Goal: Check status: Check status

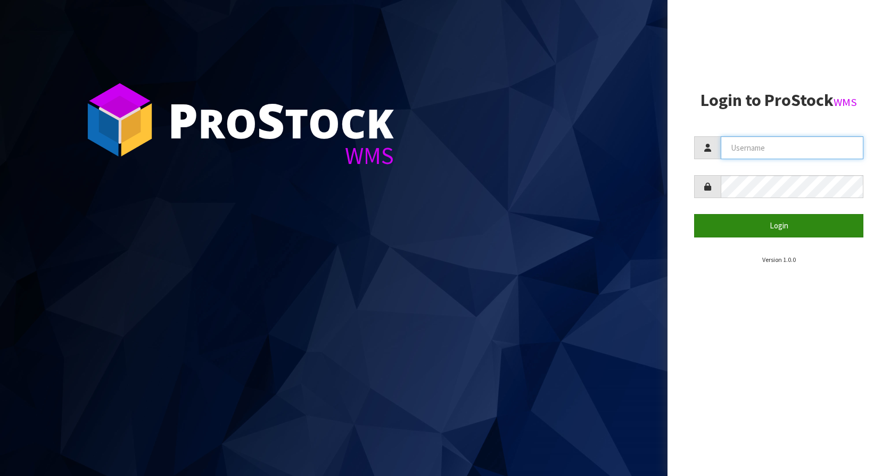
type input "KitchenAid"
click at [789, 237] on button "Login" at bounding box center [778, 225] width 169 height 23
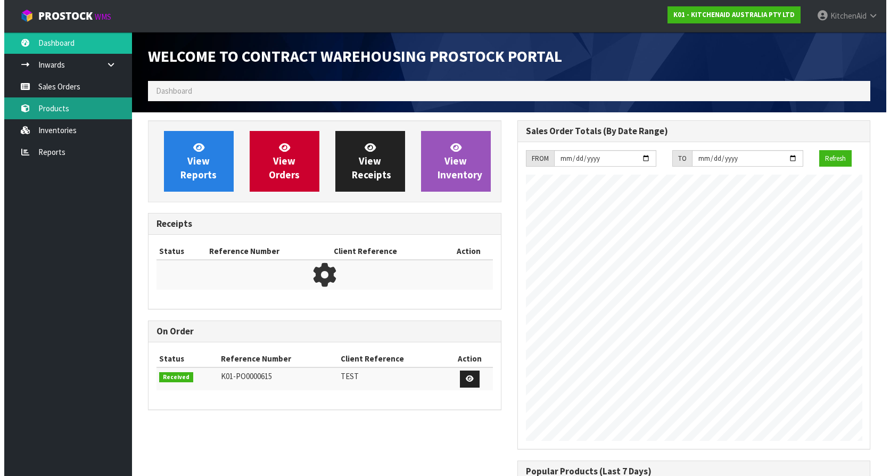
scroll to position [590, 369]
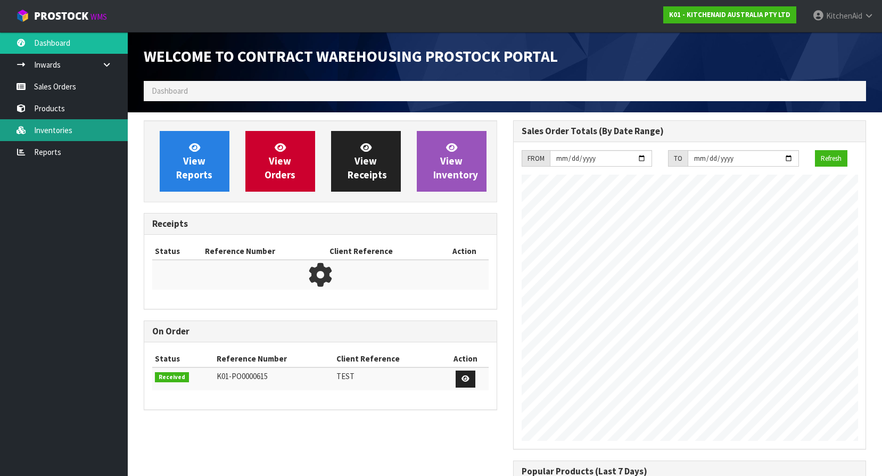
click at [39, 130] on link "Inventories" at bounding box center [64, 130] width 128 height 22
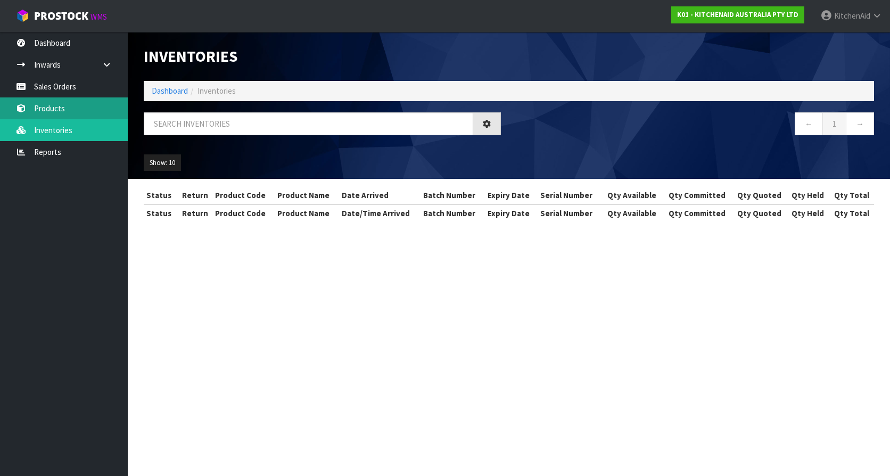
click at [49, 109] on div "Inventories Dashboard Inventories ← 1 → Show: 10 5 10 25 50 All Show Stock Stat…" at bounding box center [445, 120] width 890 height 241
click at [57, 88] on div "Inventories Dashboard Inventories ← 1 → Show: 10 5 10 25 50 All Show Stock Stat…" at bounding box center [445, 120] width 890 height 241
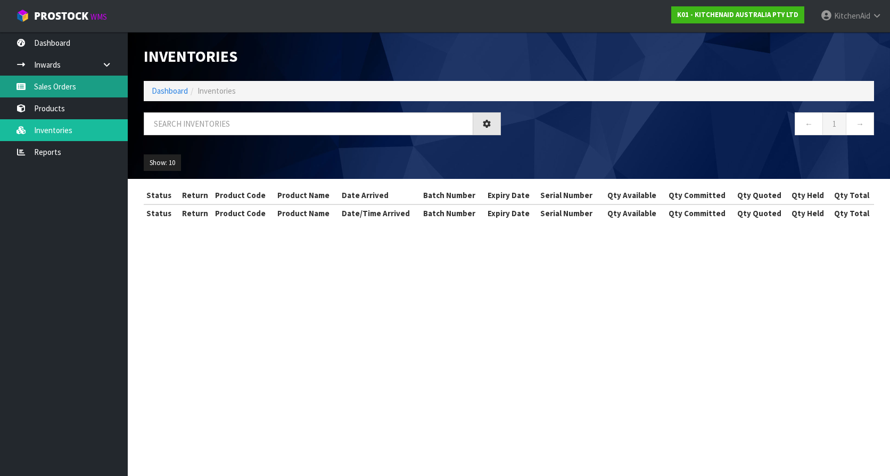
click at [57, 88] on link "Sales Orders" at bounding box center [64, 87] width 128 height 22
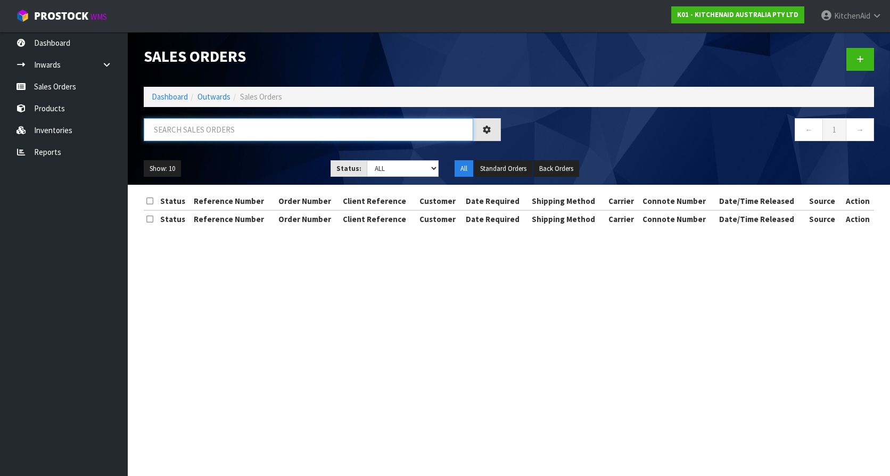
click at [219, 135] on input "text" at bounding box center [309, 129] width 330 height 23
paste input "64042292674923"
type input "64042292674923"
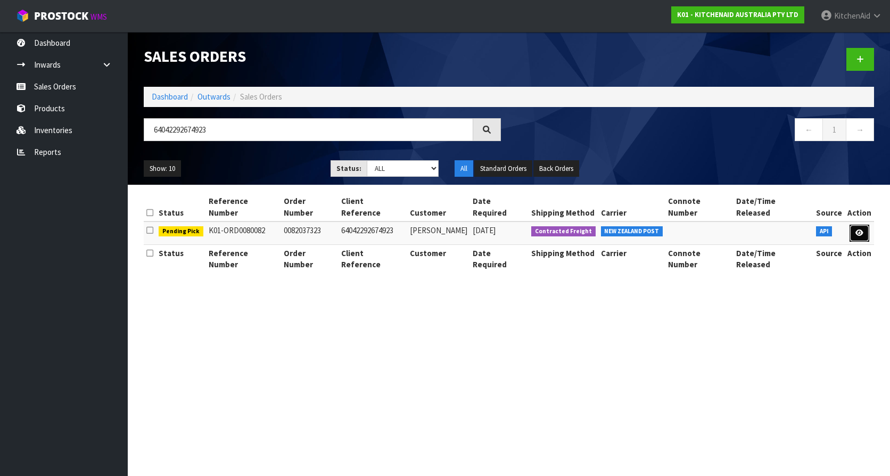
drag, startPoint x: 857, startPoint y: 216, endPoint x: 772, endPoint y: 220, distance: 85.3
click at [857, 225] on link at bounding box center [860, 233] width 20 height 17
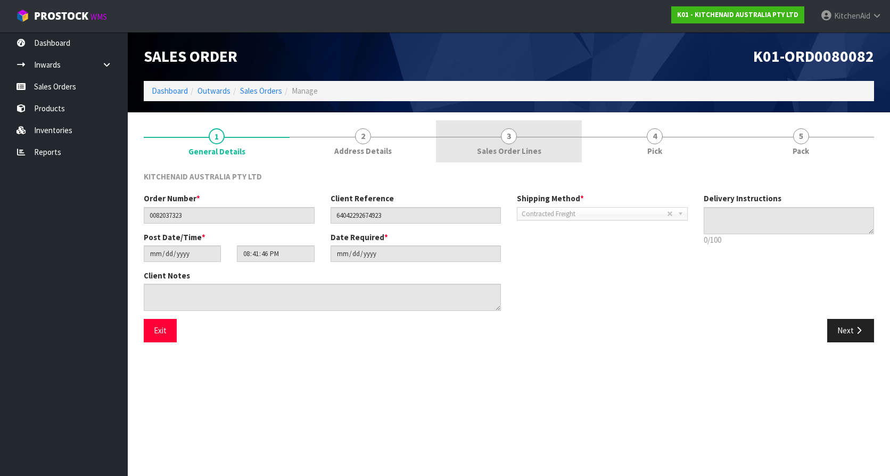
click at [494, 141] on link "3 Sales Order Lines" at bounding box center [509, 141] width 146 height 42
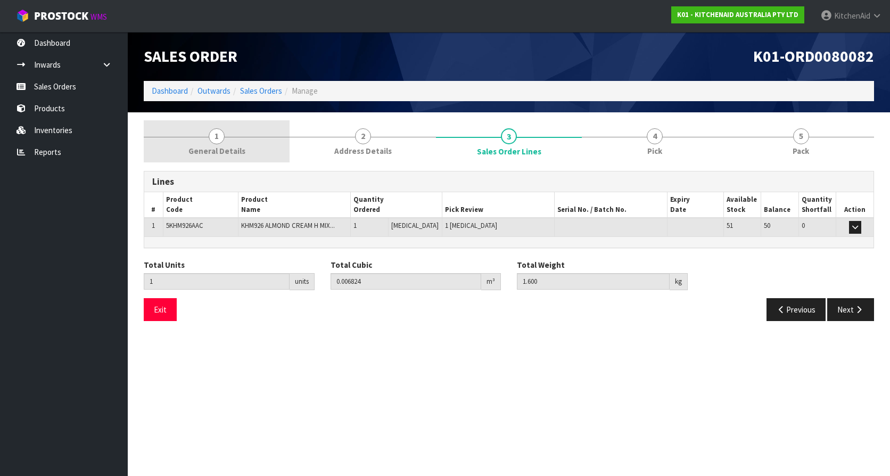
click at [205, 134] on link "1 General Details" at bounding box center [217, 141] width 146 height 42
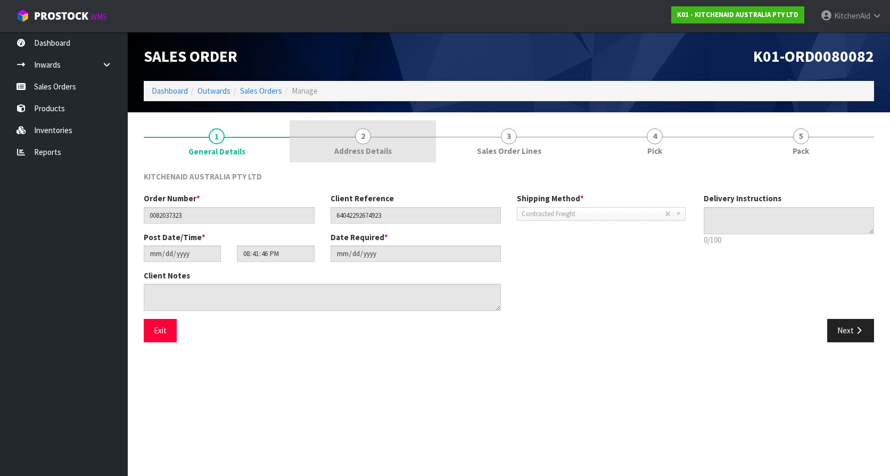
click at [347, 141] on link "2 Address Details" at bounding box center [363, 141] width 146 height 42
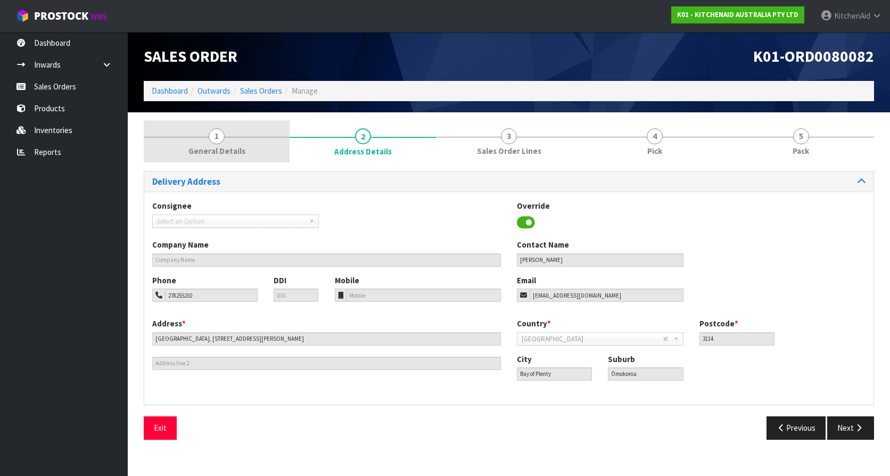
click at [218, 142] on span "1" at bounding box center [217, 136] width 16 height 16
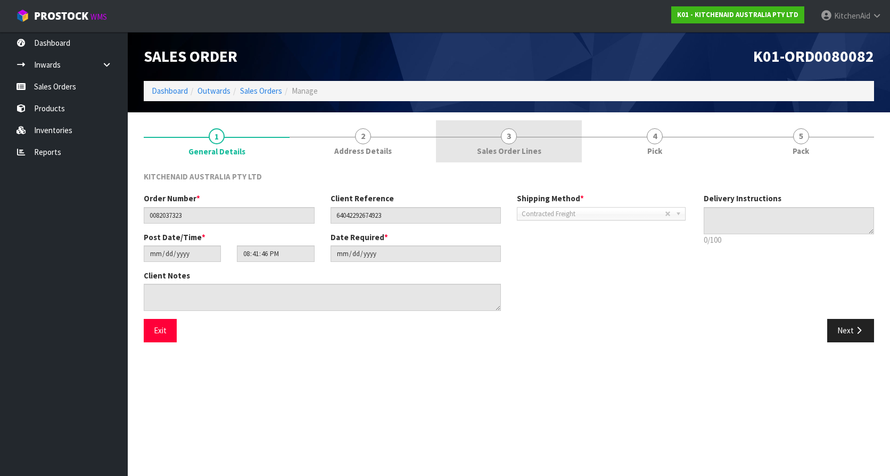
click at [549, 131] on link "3 Sales Order Lines" at bounding box center [509, 141] width 146 height 42
